Goal: Task Accomplishment & Management: Manage account settings

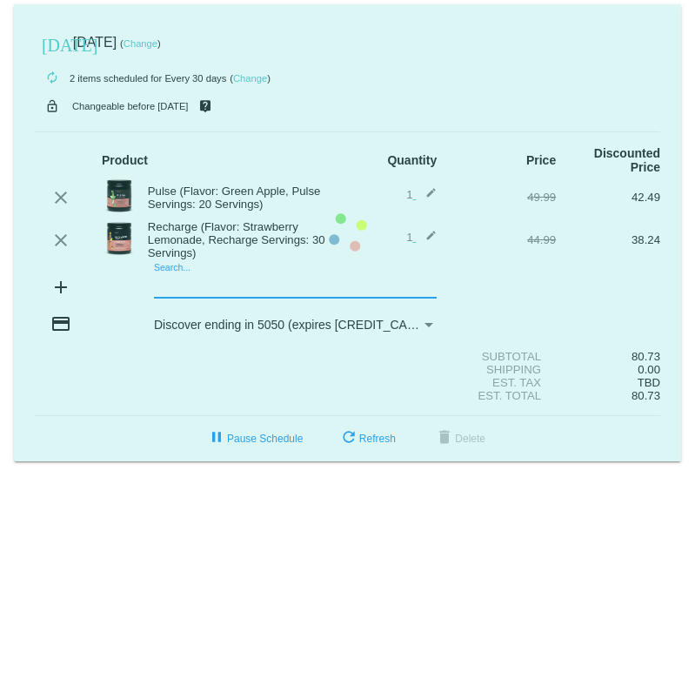
click at [183, 292] on mat-card "today Oct 2 2025 ( Change ) autorenew 2 items scheduled for Every 30 days ( Cha…" at bounding box center [347, 232] width 667 height 457
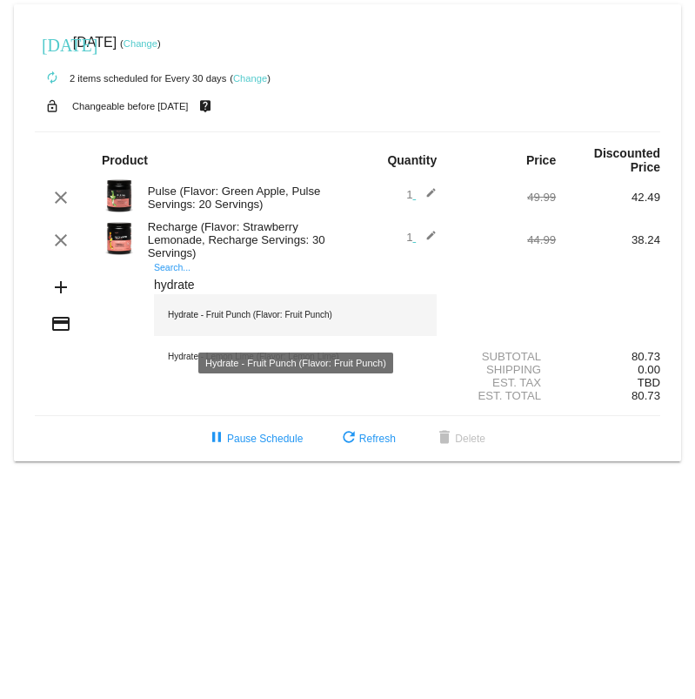
type input "hydrate"
click at [233, 319] on div "Hydrate - Fruit Punch (Flavor: Fruit Punch)" at bounding box center [295, 315] width 283 height 42
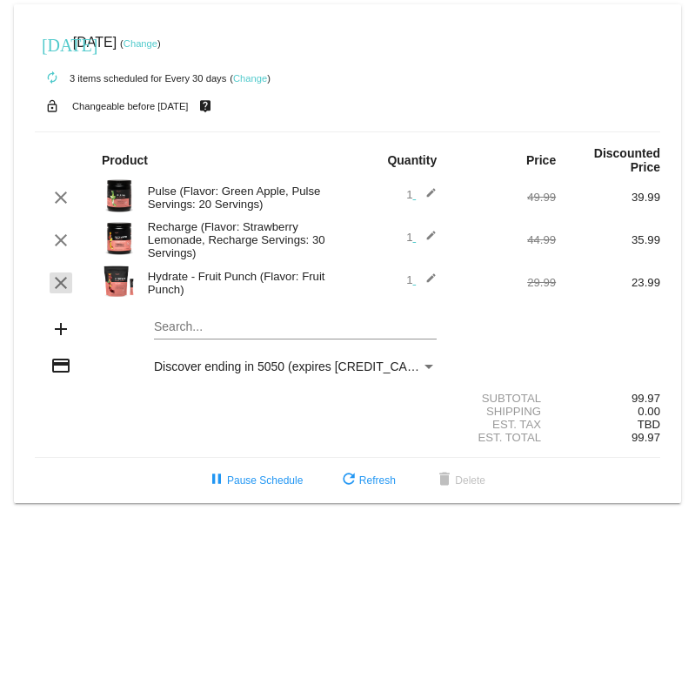
click at [64, 293] on mat-icon "clear" at bounding box center [60, 282] width 21 height 21
